Goal: Communication & Community: Share content

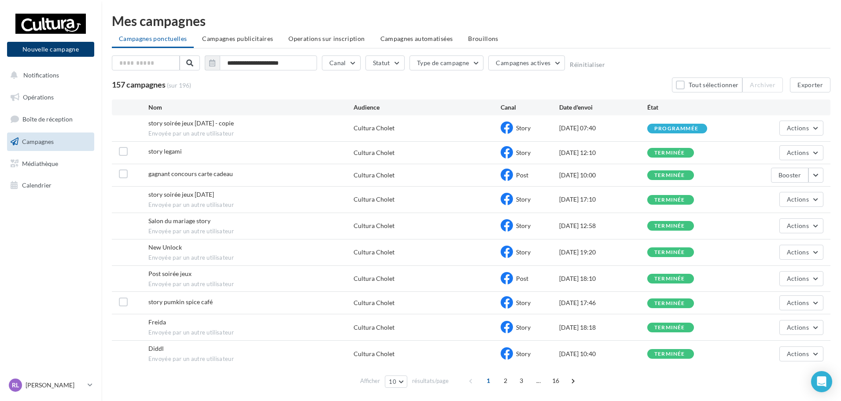
click at [74, 49] on button "Nouvelle campagne" at bounding box center [50, 49] width 87 height 15
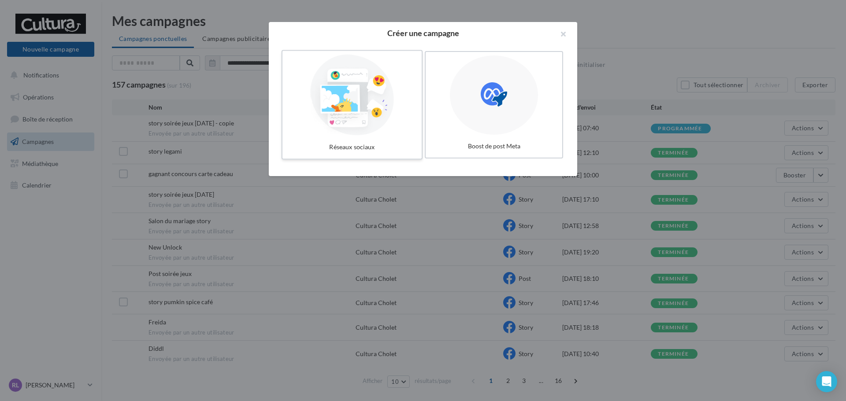
click at [370, 137] on label "Réseaux sociaux" at bounding box center [351, 105] width 141 height 110
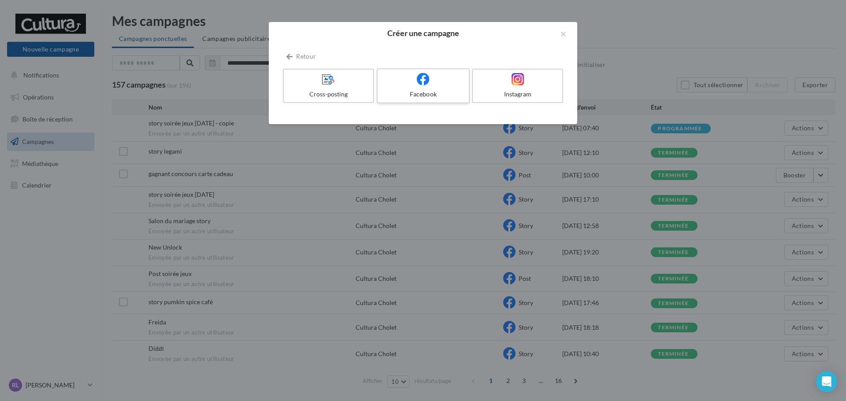
click at [432, 89] on label "Facebook" at bounding box center [423, 85] width 93 height 35
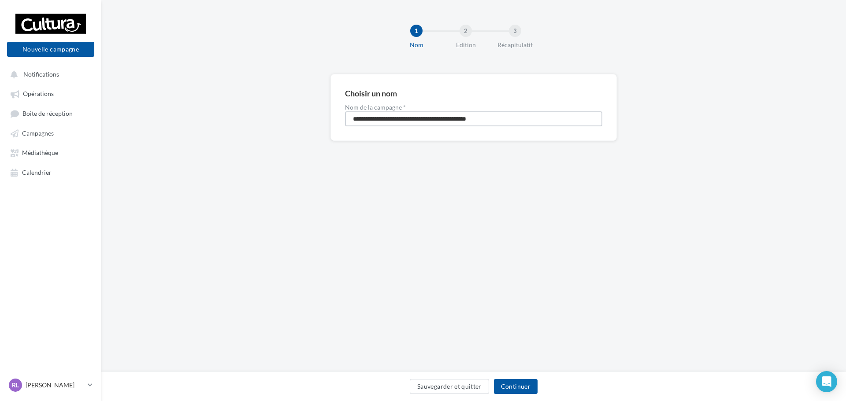
drag, startPoint x: 518, startPoint y: 119, endPoint x: 312, endPoint y: 131, distance: 206.1
click at [312, 131] on div "**********" at bounding box center [473, 121] width 744 height 95
type input "**********"
click at [518, 389] on button "Continuer" at bounding box center [516, 386] width 44 height 15
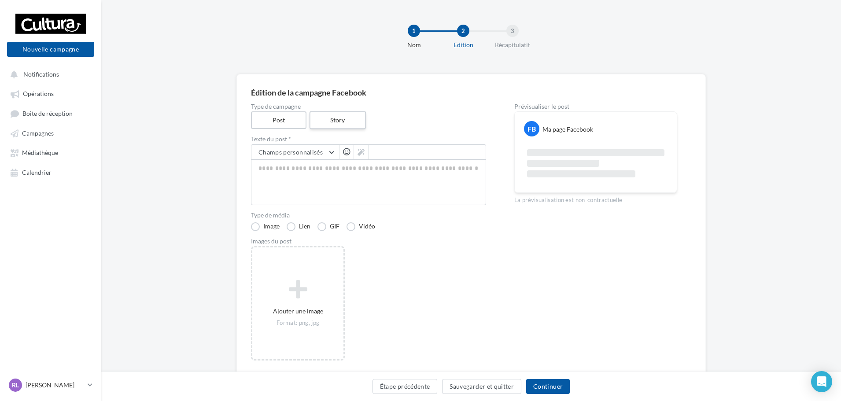
click at [331, 121] on label "Story" at bounding box center [337, 120] width 56 height 18
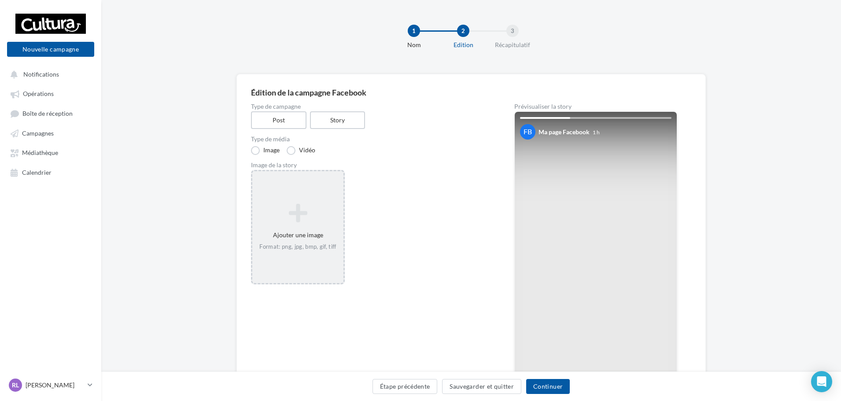
click at [307, 207] on icon at bounding box center [298, 213] width 84 height 21
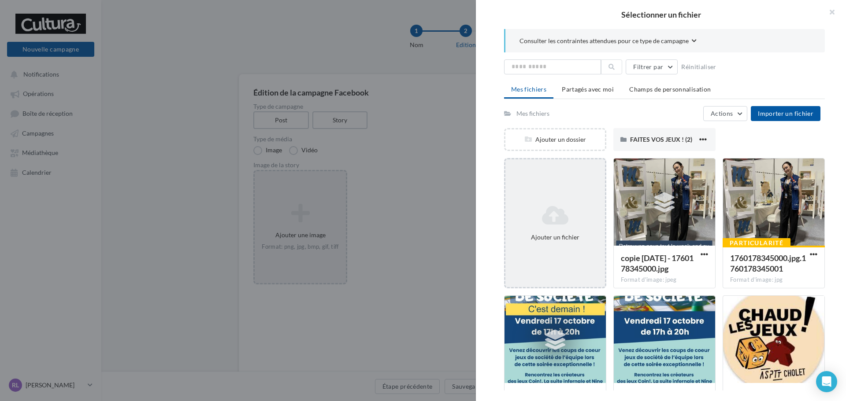
click at [570, 212] on icon at bounding box center [555, 215] width 93 height 21
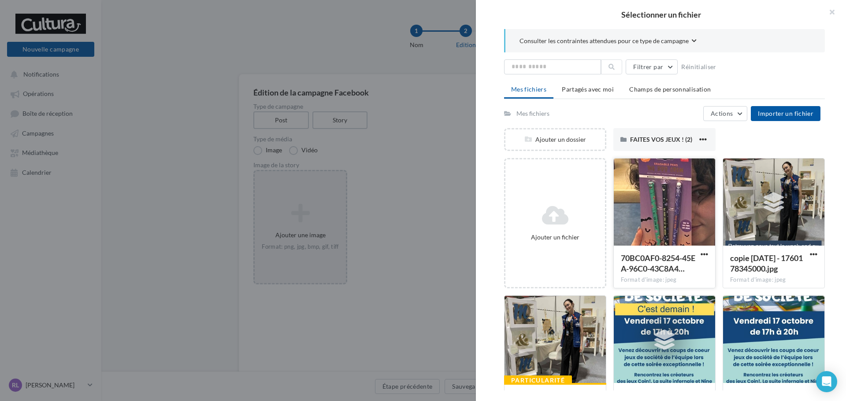
click at [662, 207] on div at bounding box center [664, 203] width 101 height 88
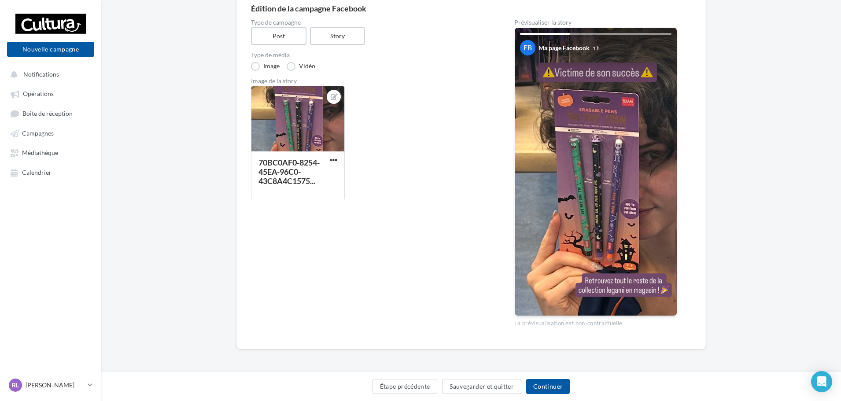
scroll to position [40, 0]
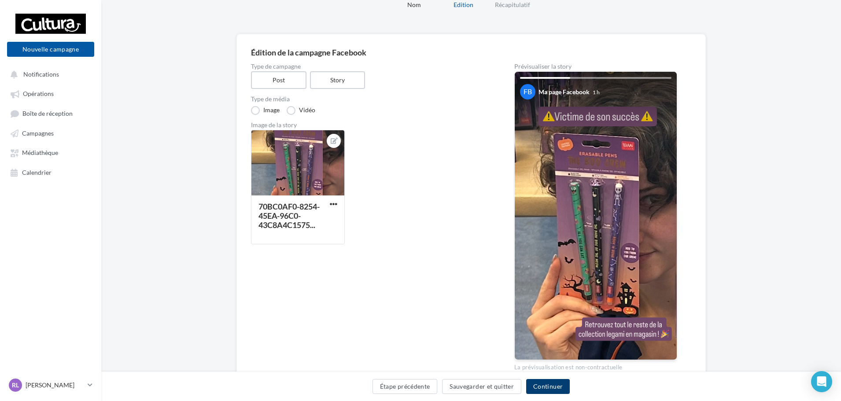
click at [552, 388] on button "Continuer" at bounding box center [548, 386] width 44 height 15
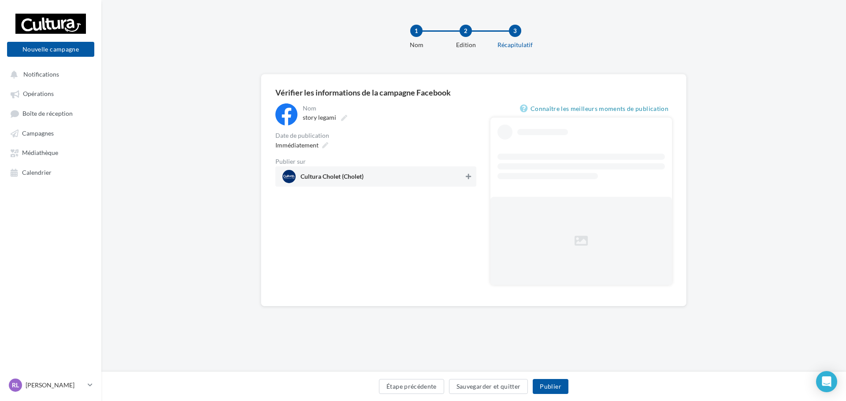
click at [469, 178] on icon at bounding box center [468, 177] width 5 height 6
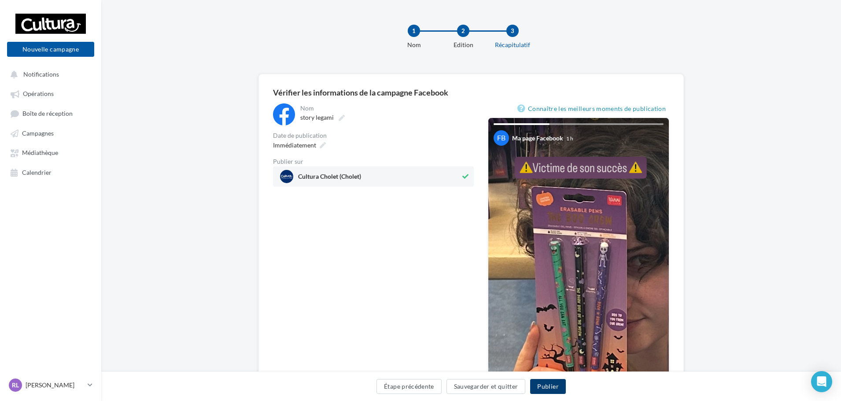
click at [549, 385] on button "Publier" at bounding box center [547, 386] width 35 height 15
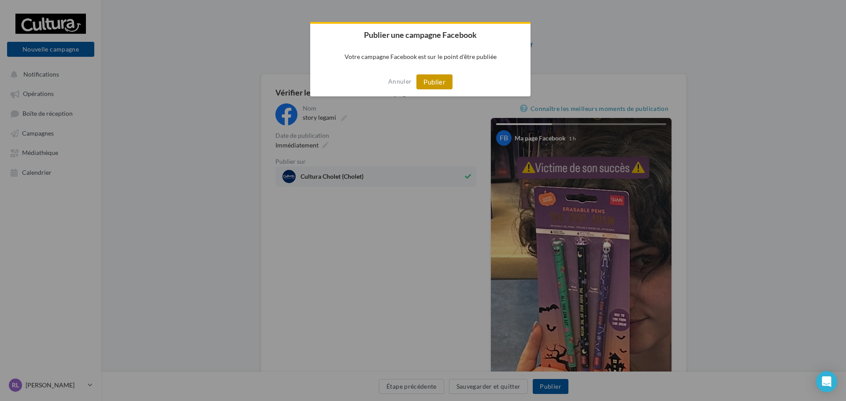
click at [437, 85] on button "Publier" at bounding box center [434, 81] width 36 height 15
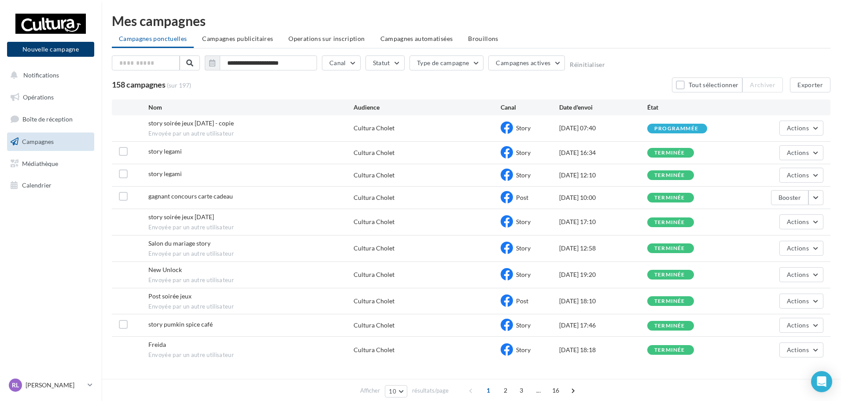
click at [69, 52] on button "Nouvelle campagne" at bounding box center [50, 49] width 87 height 15
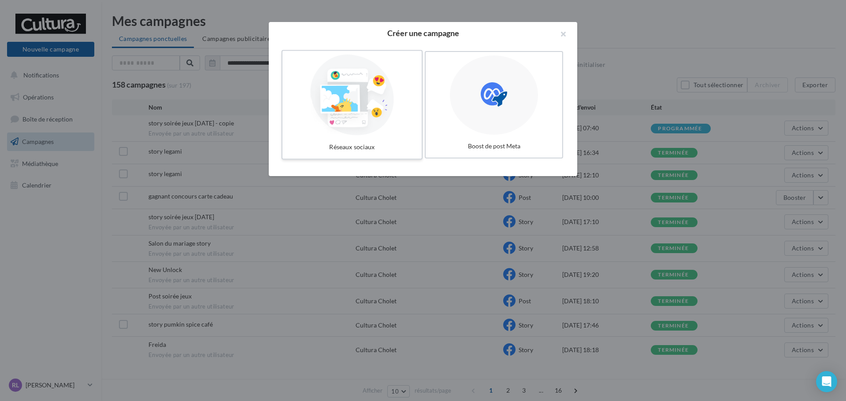
click at [370, 111] on div at bounding box center [352, 95] width 132 height 81
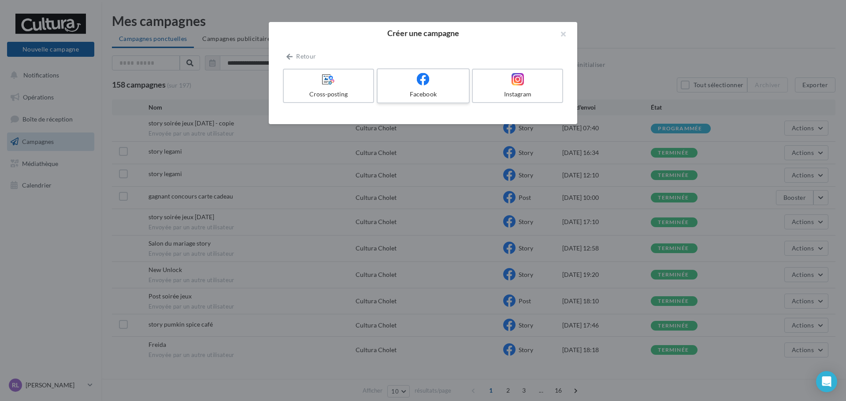
click at [449, 92] on div "Facebook" at bounding box center [423, 94] width 84 height 9
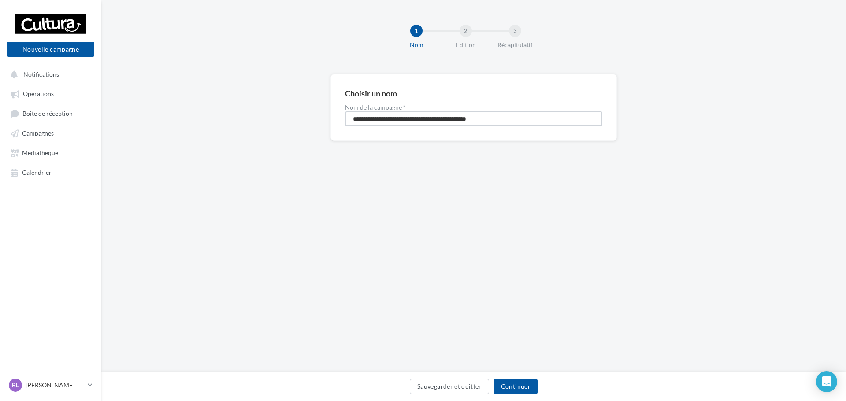
drag, startPoint x: 519, startPoint y: 115, endPoint x: 252, endPoint y: 128, distance: 267.7
click at [252, 128] on div "**********" at bounding box center [473, 121] width 744 height 95
type input "**********"
click at [516, 384] on button "Continuer" at bounding box center [516, 386] width 44 height 15
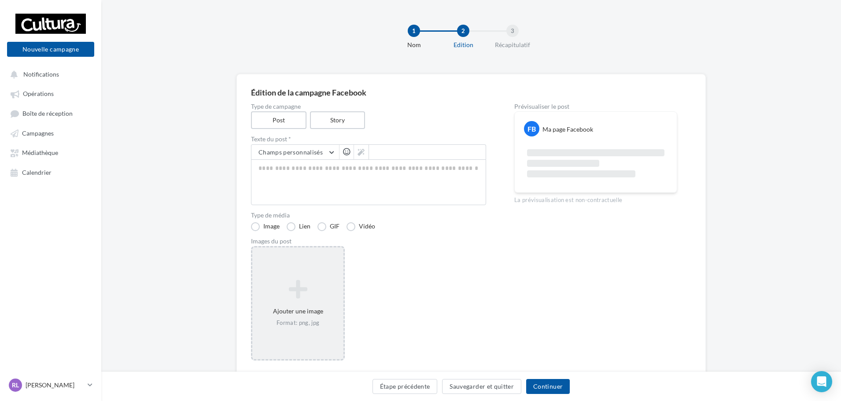
click at [310, 303] on div "Ajouter une image Format: png, jpg" at bounding box center [297, 303] width 91 height 56
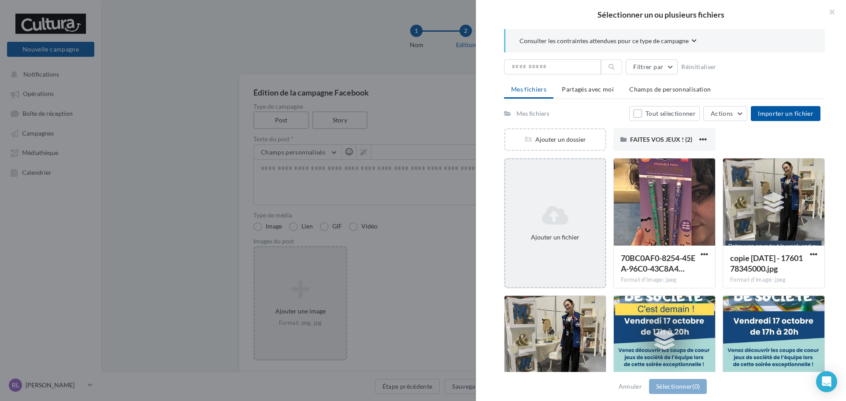
click at [550, 197] on div "Ajouter un fichier" at bounding box center [555, 223] width 102 height 130
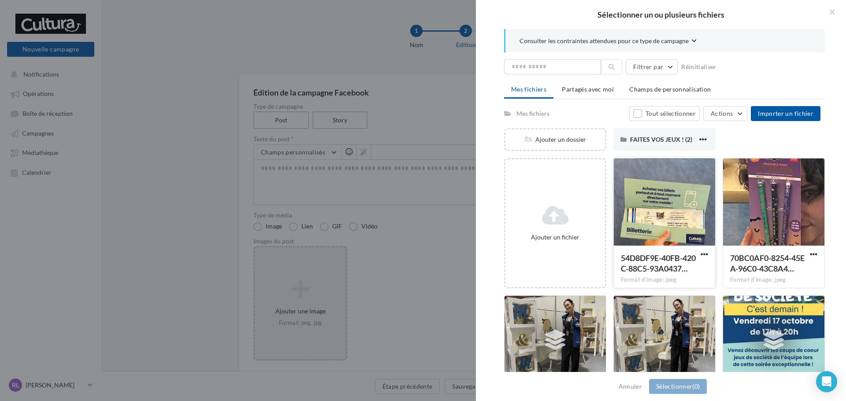
click at [649, 211] on div at bounding box center [664, 203] width 101 height 88
click at [683, 389] on button "Sélectionner (1)" at bounding box center [678, 386] width 58 height 15
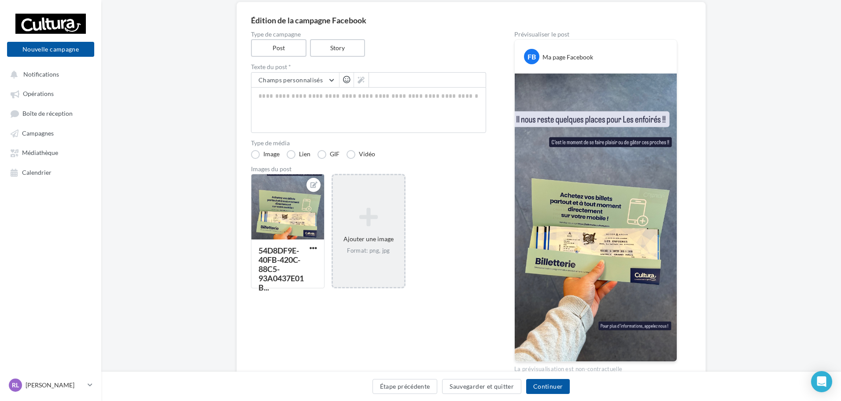
scroll to position [44, 0]
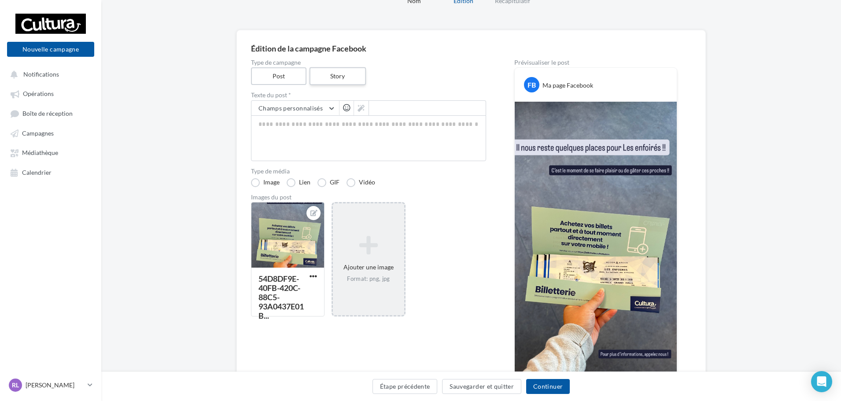
click at [344, 73] on label "Story" at bounding box center [337, 76] width 56 height 18
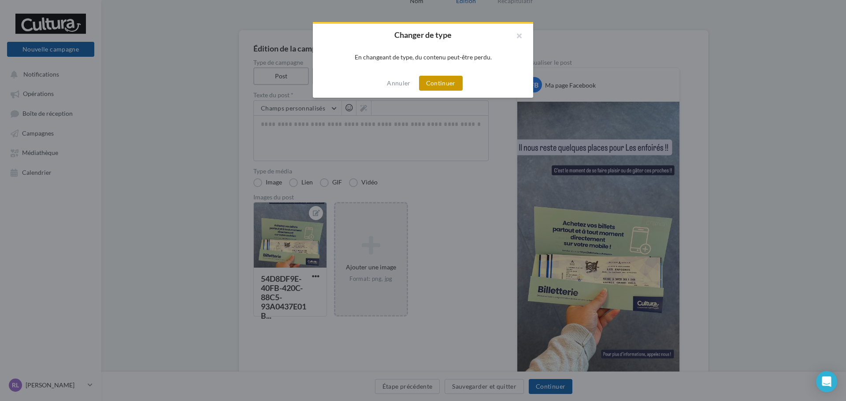
click at [441, 84] on button "Continuer" at bounding box center [441, 83] width 44 height 15
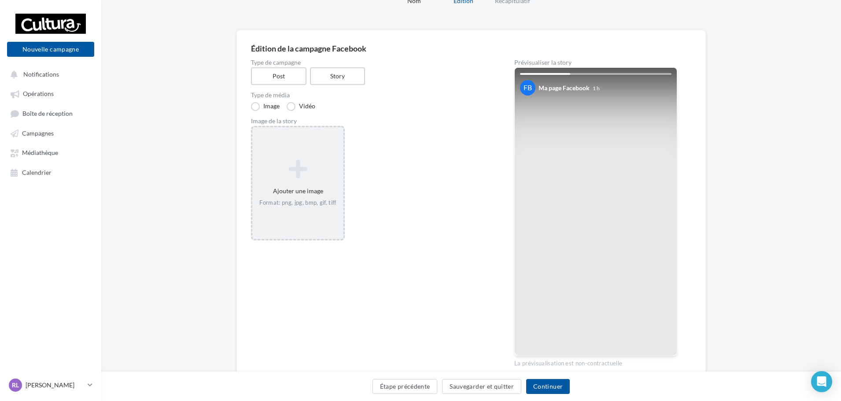
click at [285, 181] on div "Ajouter une image Format: png, jpg, bmp, gif, tiff" at bounding box center [297, 183] width 91 height 56
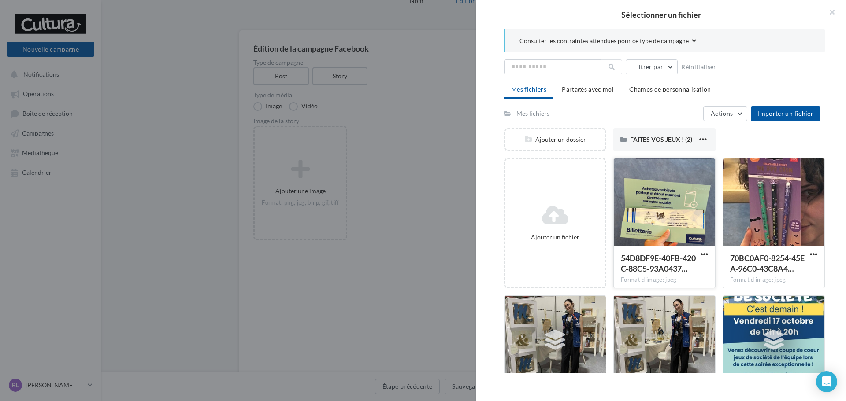
click at [646, 203] on div at bounding box center [664, 203] width 101 height 88
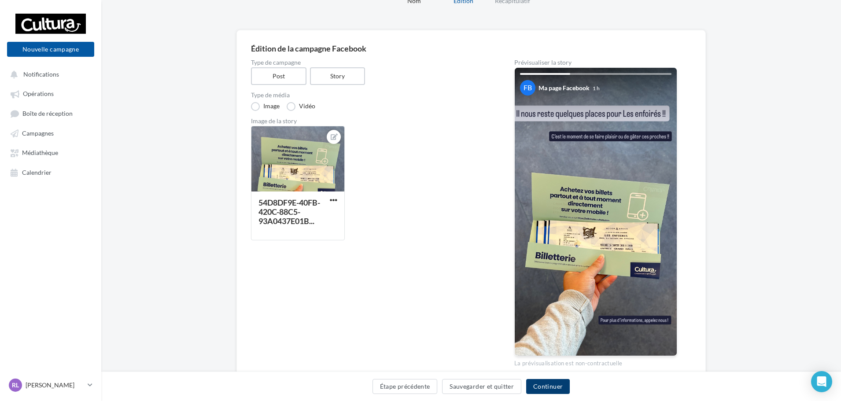
click at [541, 386] on button "Continuer" at bounding box center [548, 386] width 44 height 15
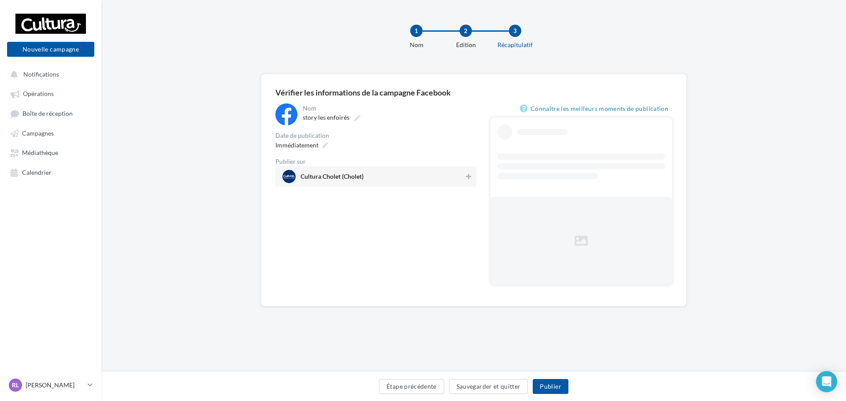
click at [461, 175] on span "Cultura Cholet (Cholet)" at bounding box center [372, 176] width 181 height 13
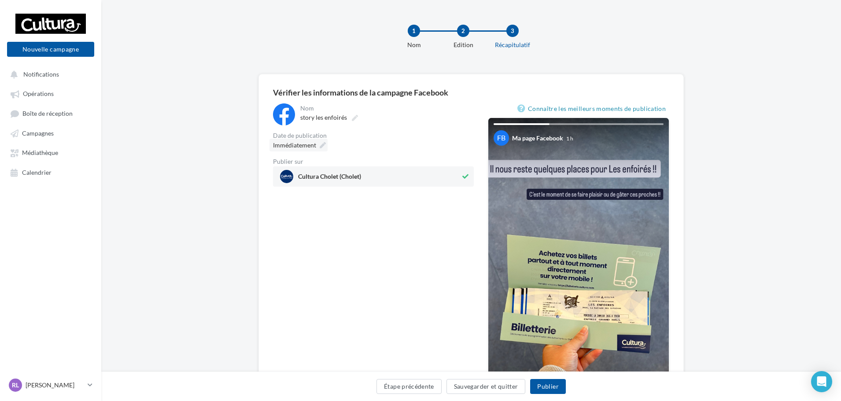
click at [314, 144] on span "Immédiatement" at bounding box center [294, 144] width 43 height 7
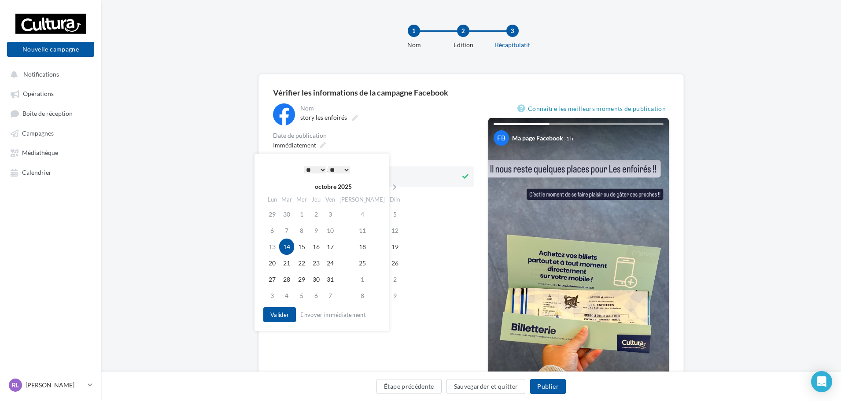
click at [320, 170] on select "* * * * * * * * * * ** ** ** ** ** ** ** ** ** ** ** ** ** **" at bounding box center [315, 170] width 22 height 7
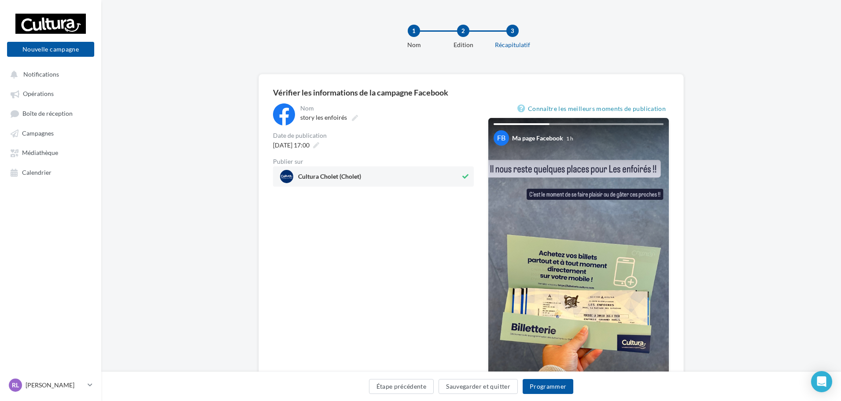
click at [419, 292] on div "**********" at bounding box center [373, 278] width 201 height 348
click at [552, 385] on button "Programmer" at bounding box center [548, 386] width 51 height 15
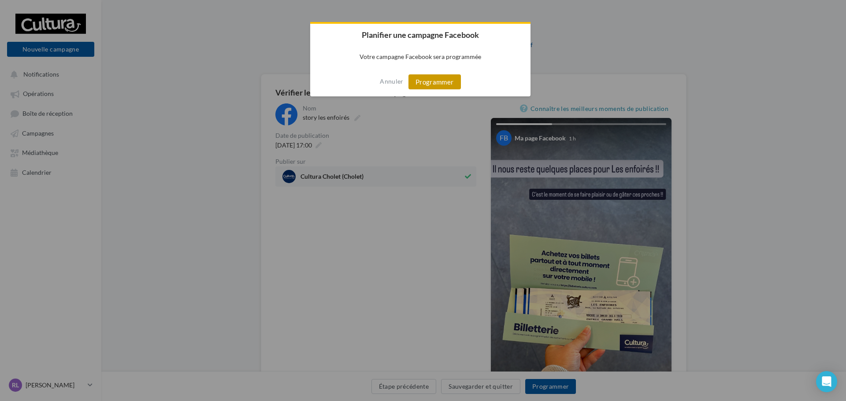
click at [428, 89] on button "Programmer" at bounding box center [434, 81] width 52 height 15
